Goal: Navigation & Orientation: Find specific page/section

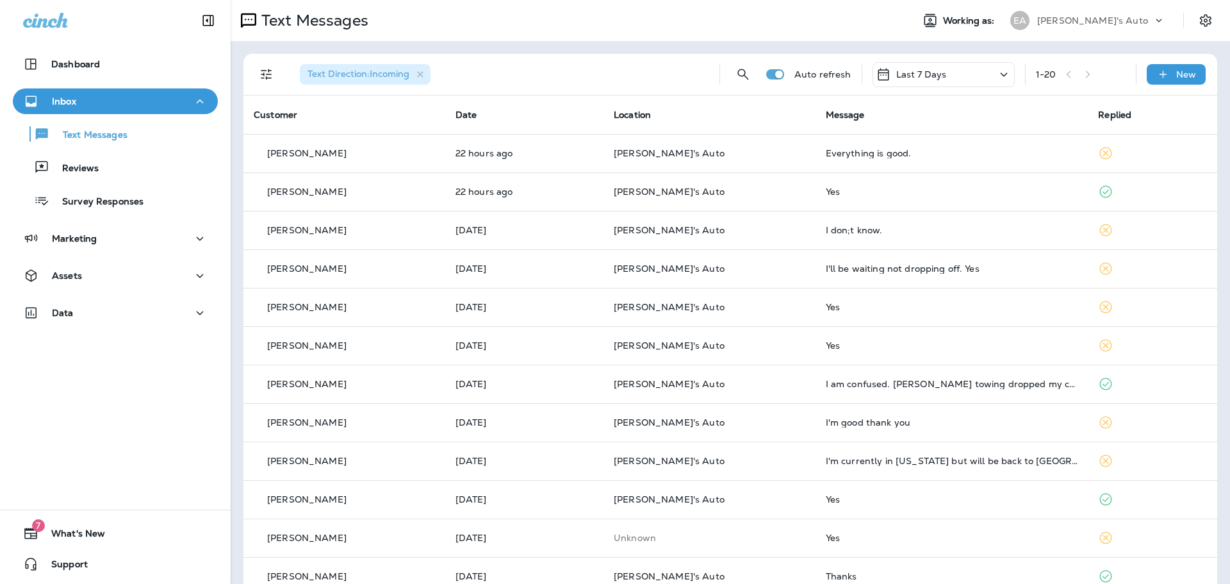
click at [86, 181] on div "Text Messages Reviews Survey Responses" at bounding box center [115, 164] width 205 height 100
click at [94, 172] on p "Reviews" at bounding box center [73, 169] width 49 height 12
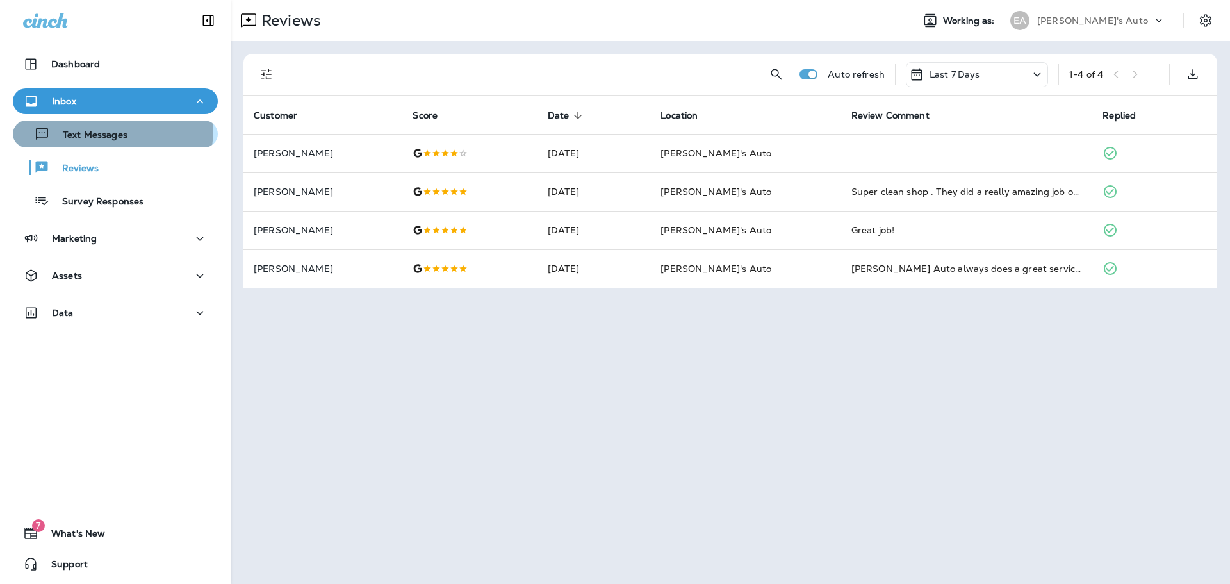
click at [78, 128] on div "Text Messages" at bounding box center [73, 133] width 110 height 19
